Goal: Check status

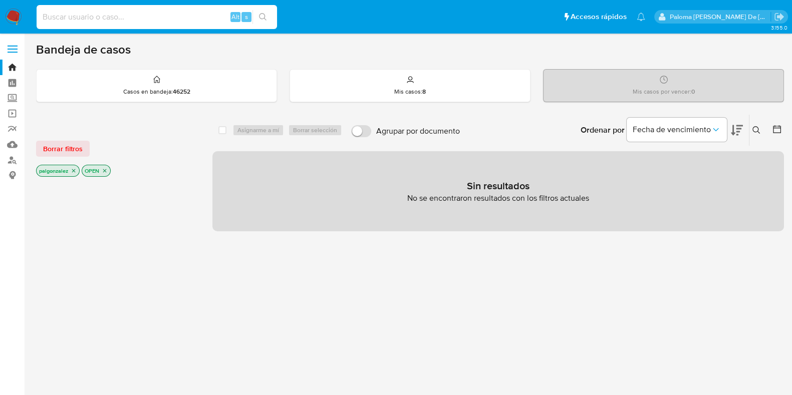
click at [91, 17] on input at bounding box center [157, 17] width 240 height 13
paste input "2617145879"
type input "2617145879"
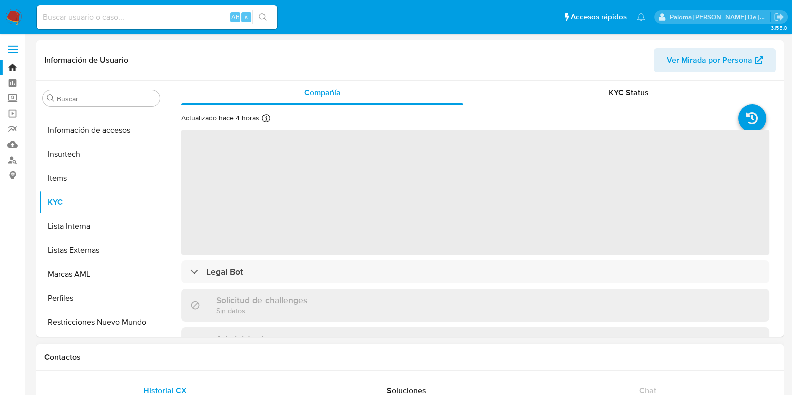
scroll to position [423, 0]
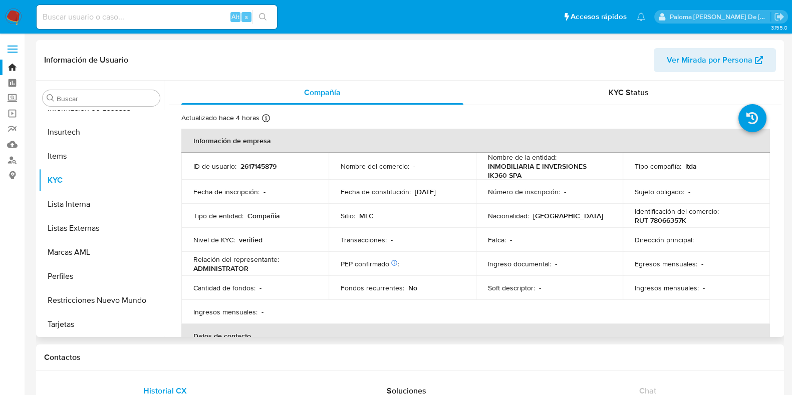
select select "10"
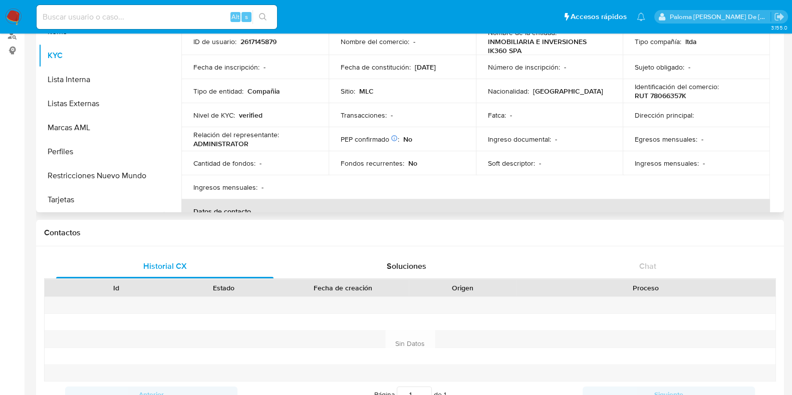
scroll to position [0, 0]
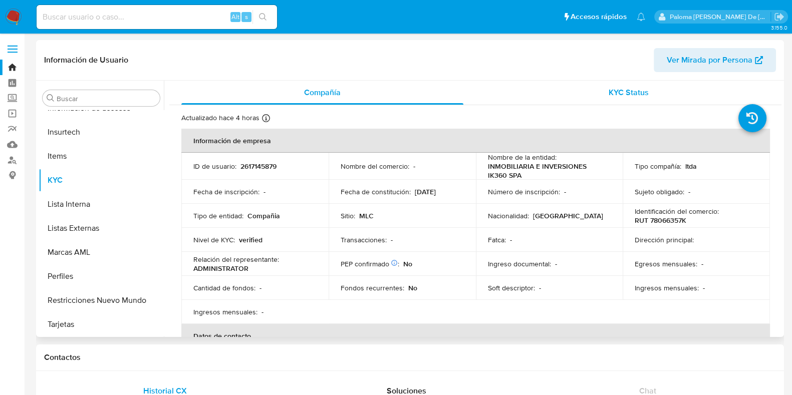
click at [623, 91] on span "KYC Status" at bounding box center [629, 93] width 40 height 12
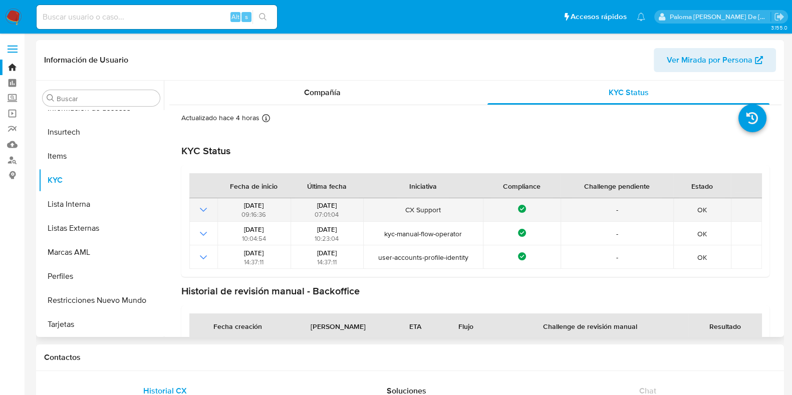
click at [208, 207] on icon "Mostrar operación" at bounding box center [203, 210] width 12 height 12
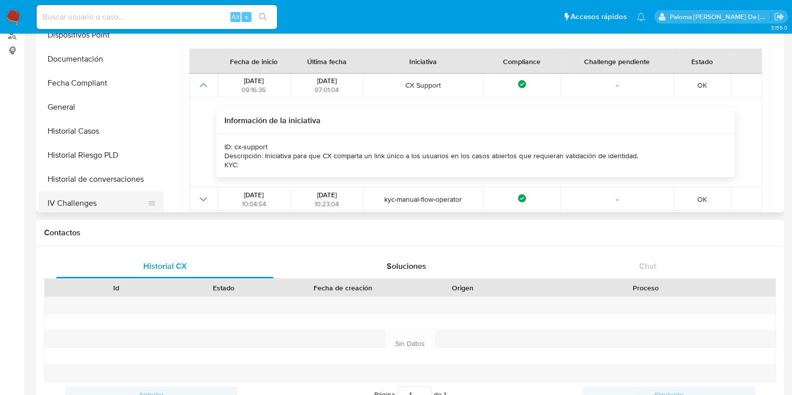
scroll to position [110, 0]
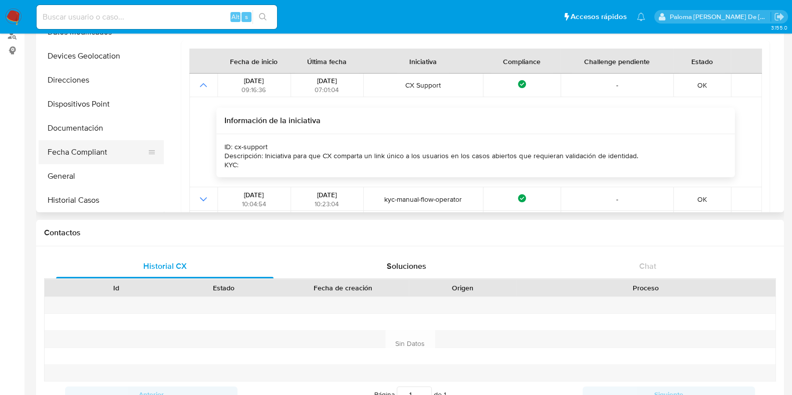
click at [90, 155] on button "Fecha Compliant" at bounding box center [97, 152] width 117 height 24
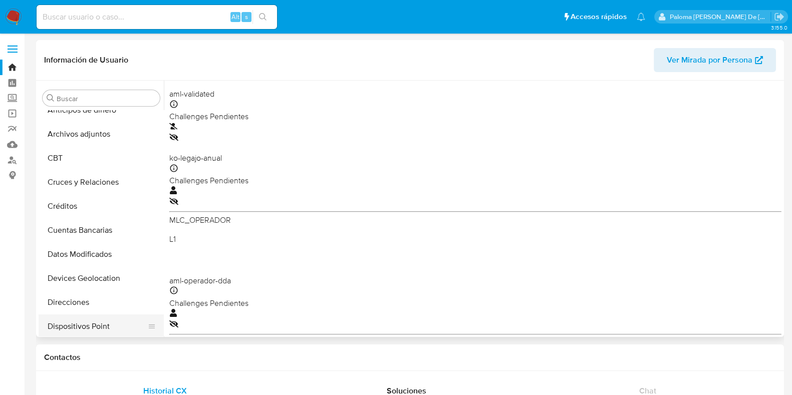
scroll to position [0, 0]
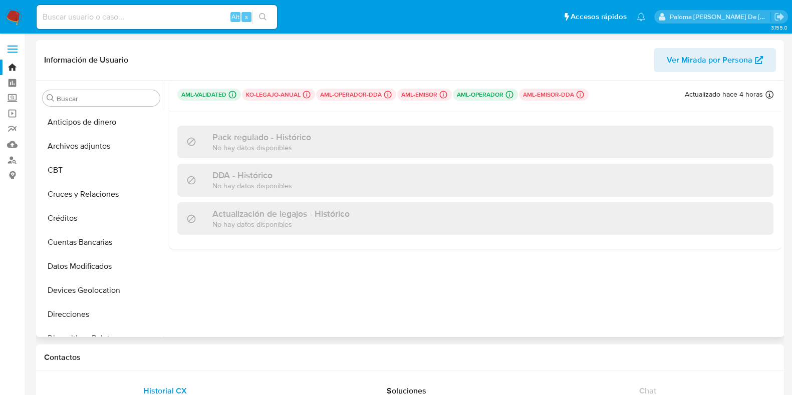
click at [701, 60] on span "Ver Mirada por Persona" at bounding box center [710, 60] width 86 height 24
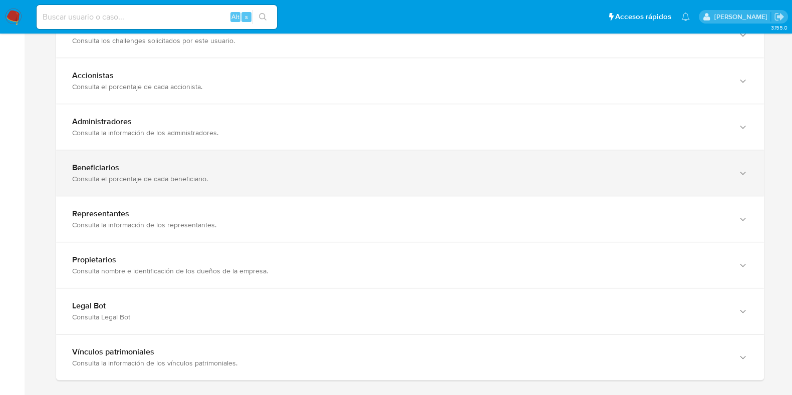
scroll to position [626, 0]
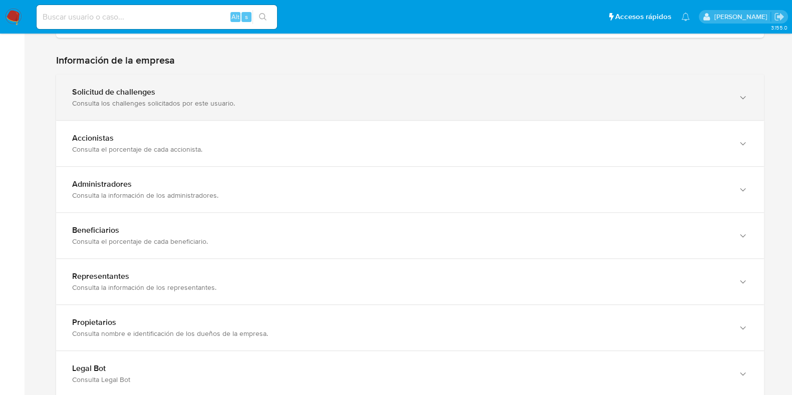
click at [177, 92] on div "Solicitud de challenges" at bounding box center [400, 92] width 656 height 10
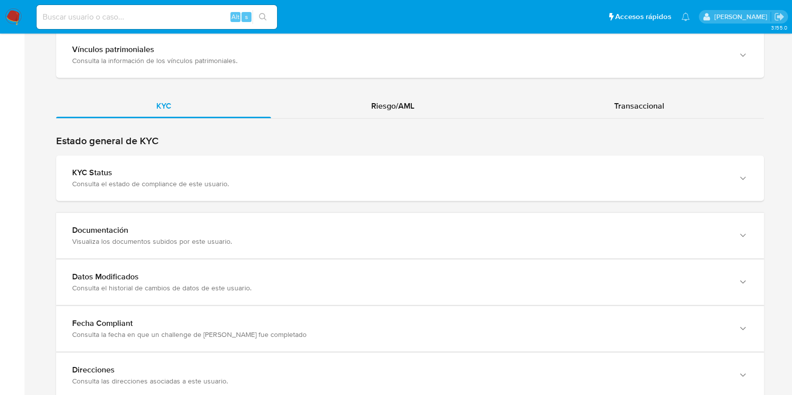
scroll to position [1065, 0]
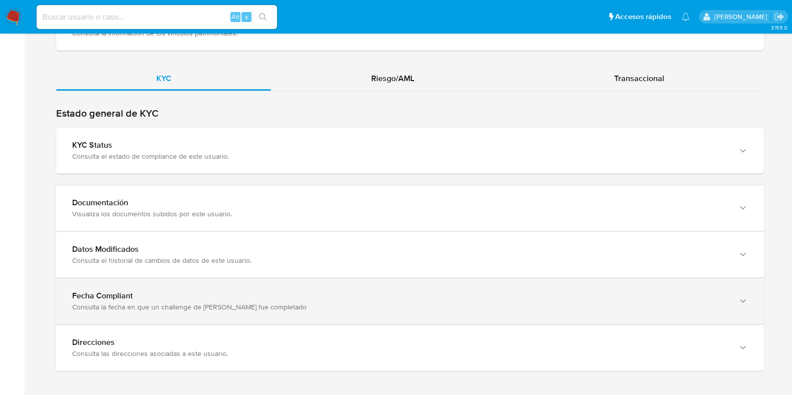
click at [188, 255] on div "Fecha Compliant" at bounding box center [400, 249] width 656 height 10
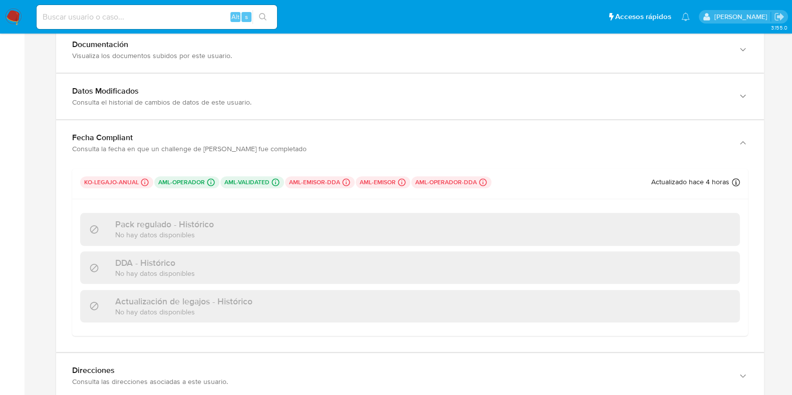
scroll to position [1256, 0]
